Goal: Transaction & Acquisition: Purchase product/service

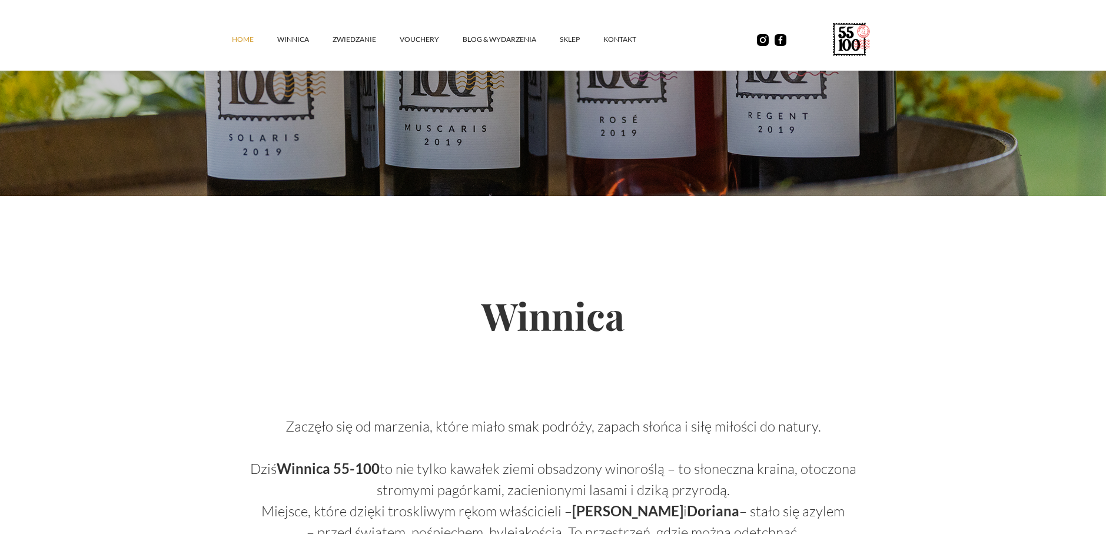
scroll to position [412, 0]
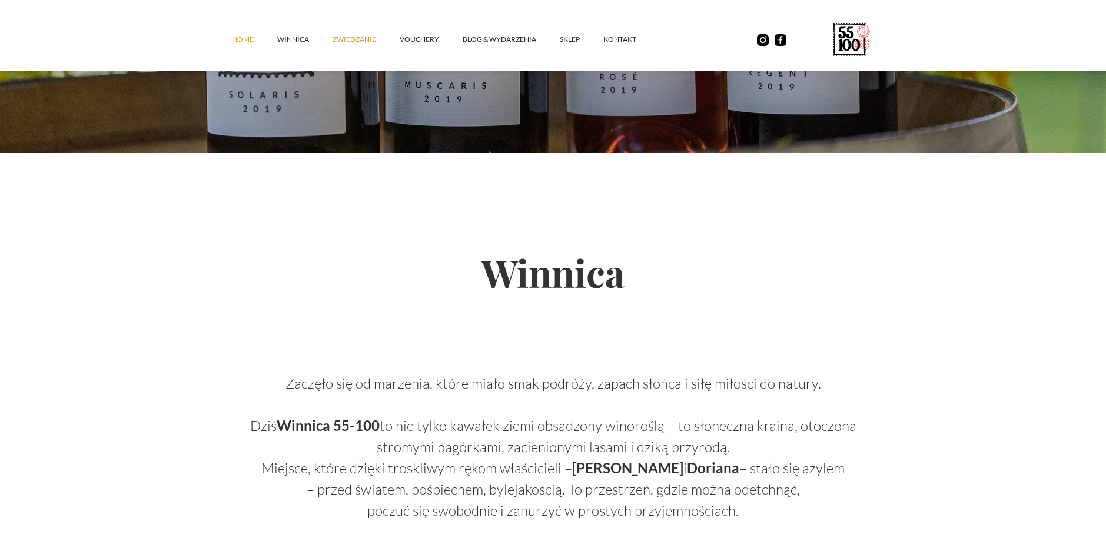
click at [370, 45] on link "ZWIEDZANIE" at bounding box center [366, 39] width 67 height 35
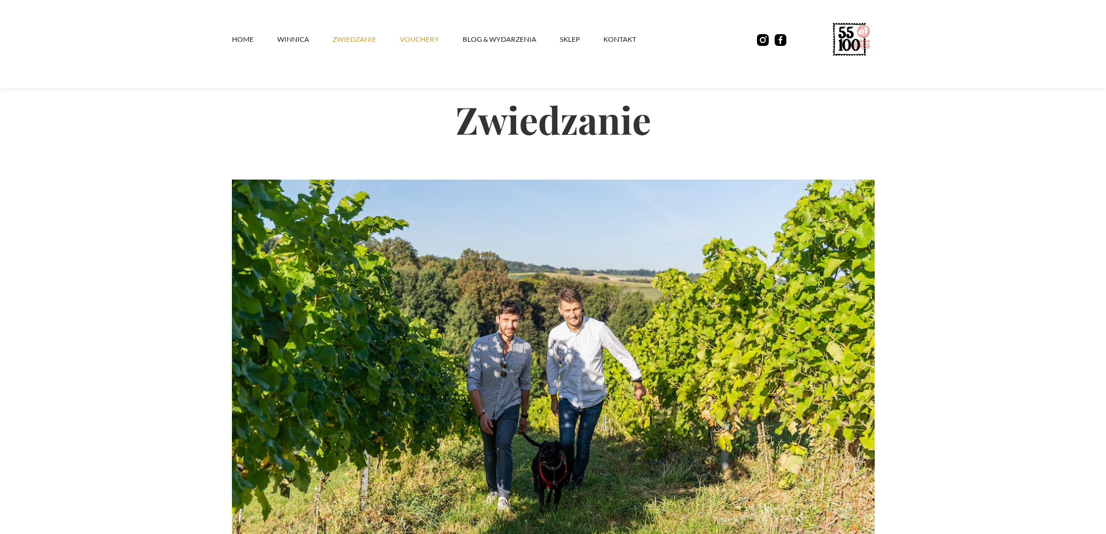
click at [406, 41] on link "vouchery" at bounding box center [431, 39] width 63 height 35
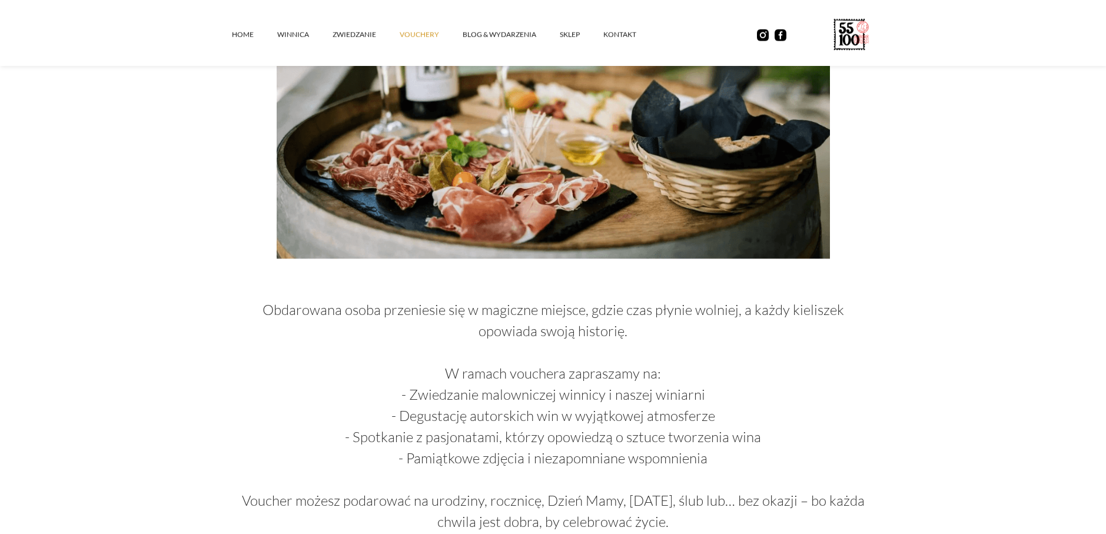
scroll to position [824, 0]
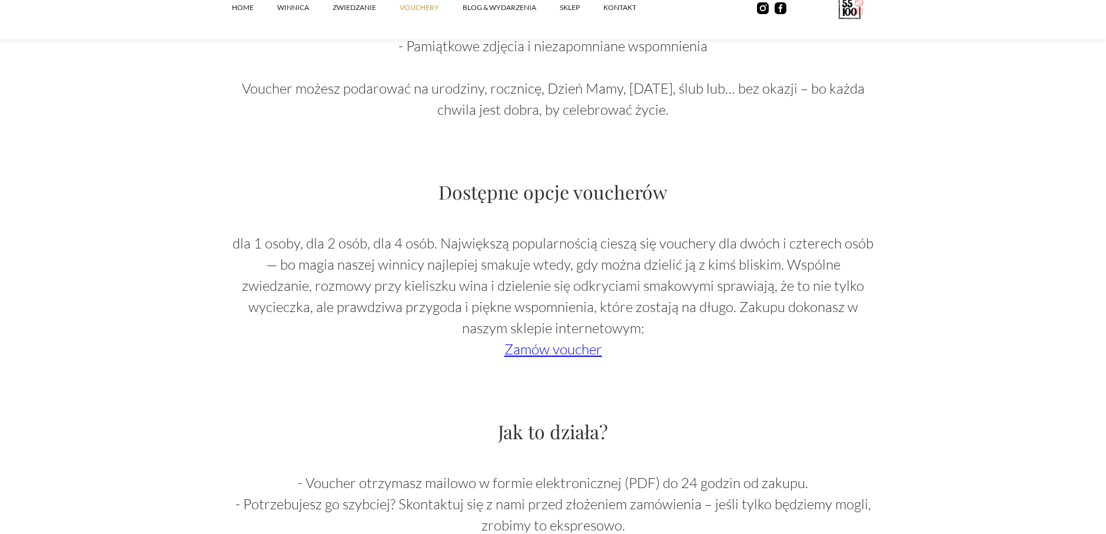
click at [550, 347] on link "Zamów voucher" at bounding box center [554, 349] width 98 height 18
